Goal: Information Seeking & Learning: Learn about a topic

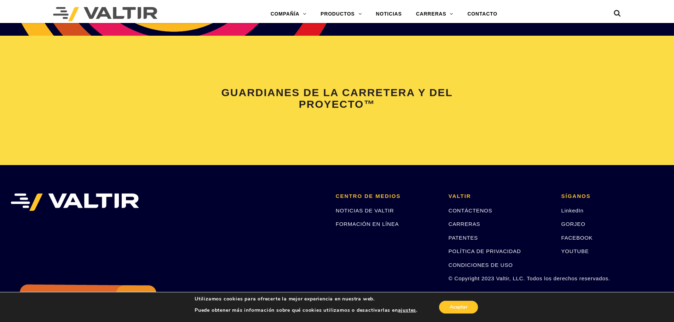
scroll to position [1505, 0]
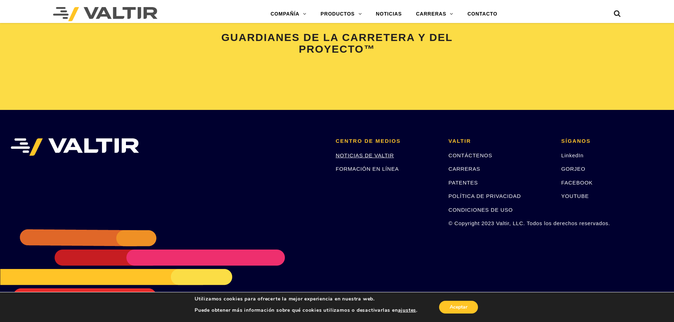
click at [366, 153] on font "NOTICIAS DE VALTIR" at bounding box center [365, 155] width 58 height 6
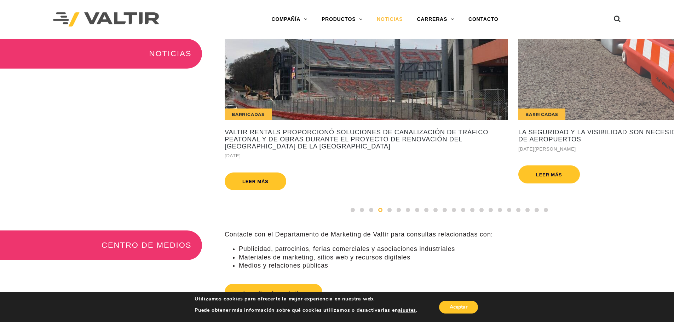
click at [214, 91] on div "Internacional" at bounding box center [72, 79] width 283 height 81
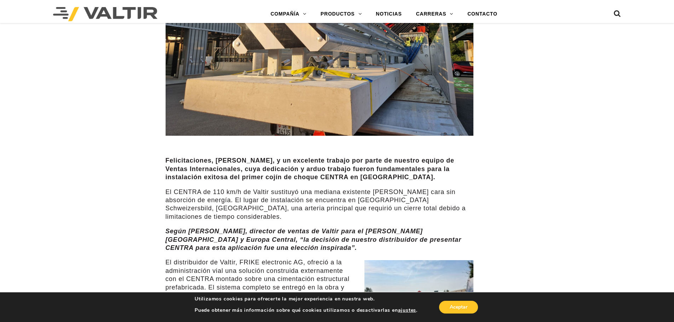
scroll to position [248, 0]
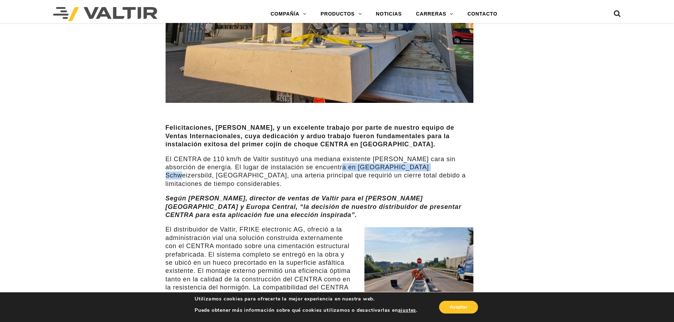
drag, startPoint x: 317, startPoint y: 166, endPoint x: 406, endPoint y: 166, distance: 89.8
click at [406, 166] on font "El CENTRA de 110 km/h de Valtir sustituyó una mediana existente de doble cara s…" at bounding box center [316, 172] width 300 height 32
drag, startPoint x: 398, startPoint y: 167, endPoint x: 378, endPoint y: 176, distance: 21.9
click at [378, 176] on font "El CENTRA de 110 km/h de Valtir sustituyó una mediana existente de doble cara s…" at bounding box center [316, 172] width 300 height 32
drag, startPoint x: 316, startPoint y: 167, endPoint x: 428, endPoint y: 164, distance: 112.1
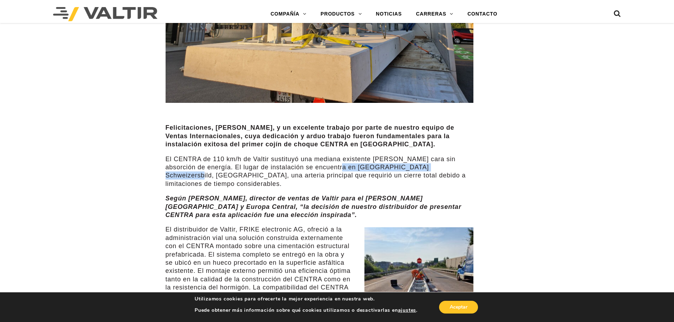
click at [428, 164] on font "El CENTRA de 110 km/h de Valtir sustituyó una mediana existente de doble cara s…" at bounding box center [316, 172] width 300 height 32
copy font "Schaffhausen Schweizersbild, Suiza"
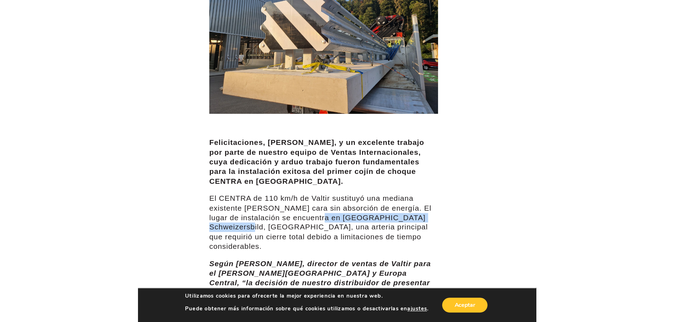
scroll to position [247, 0]
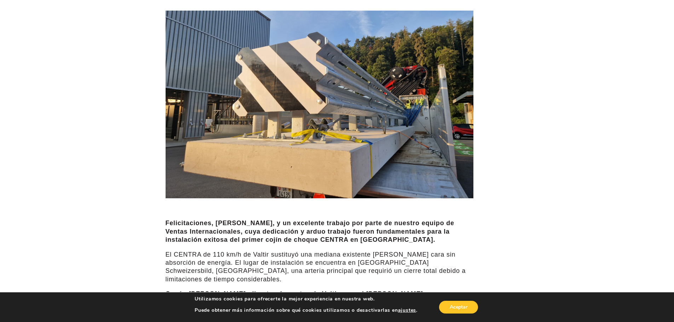
scroll to position [106, 0]
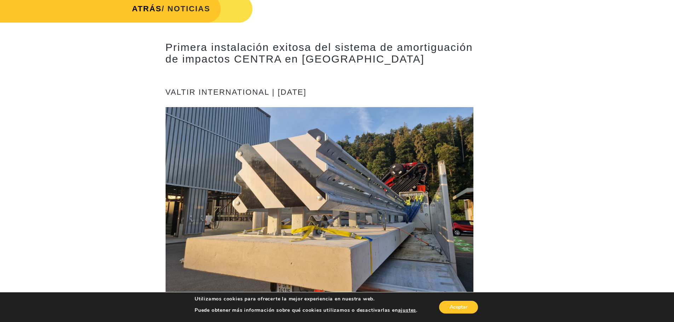
scroll to position [0, 0]
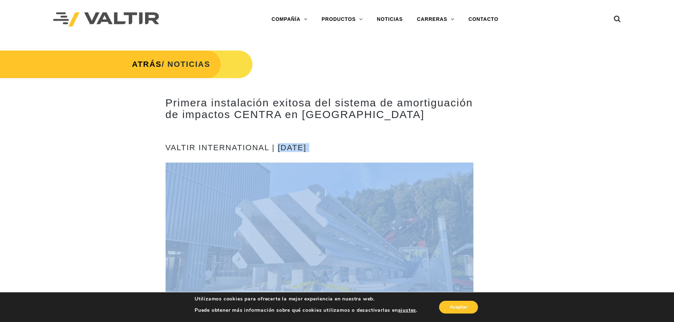
drag, startPoint x: 279, startPoint y: 145, endPoint x: 402, endPoint y: 155, distance: 123.8
copy div "[DATE]"
